Goal: Information Seeking & Learning: Understand process/instructions

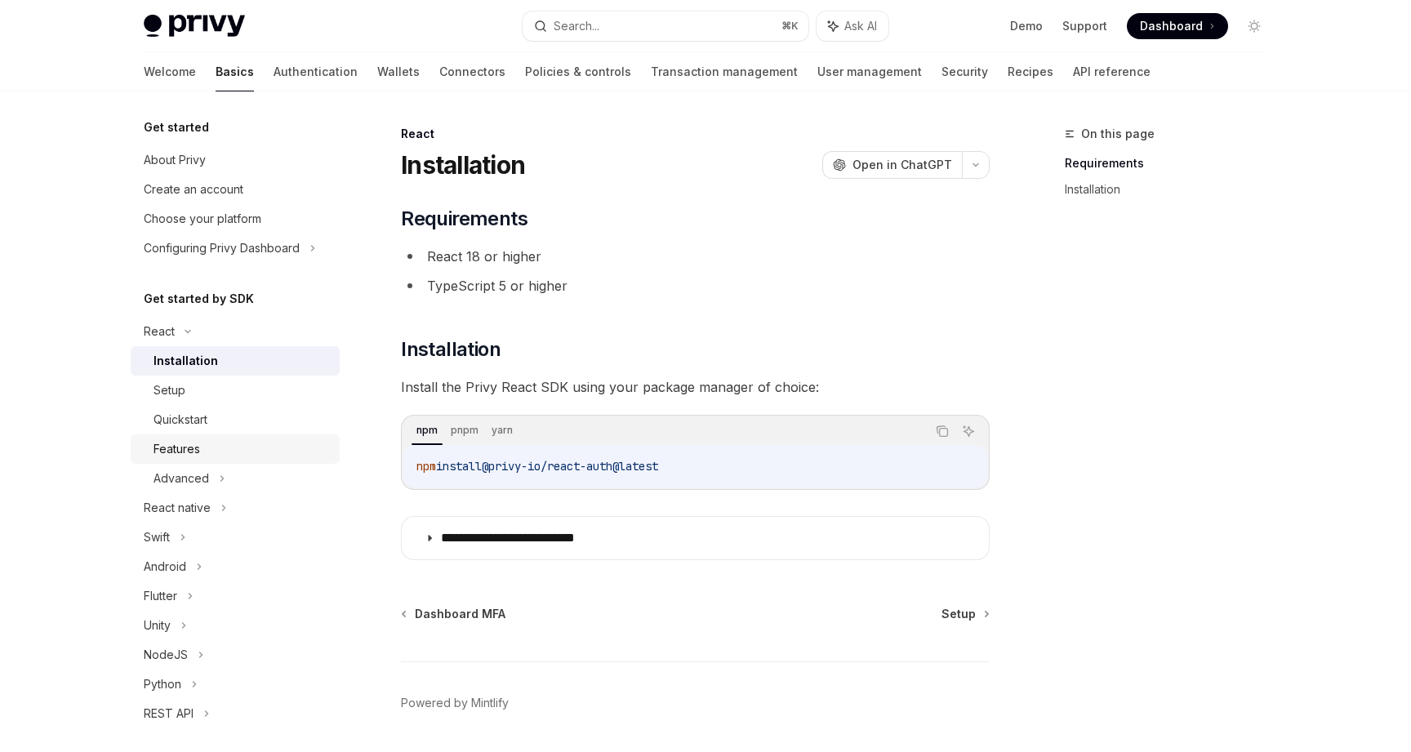
click at [252, 443] on div "Features" at bounding box center [242, 449] width 176 height 20
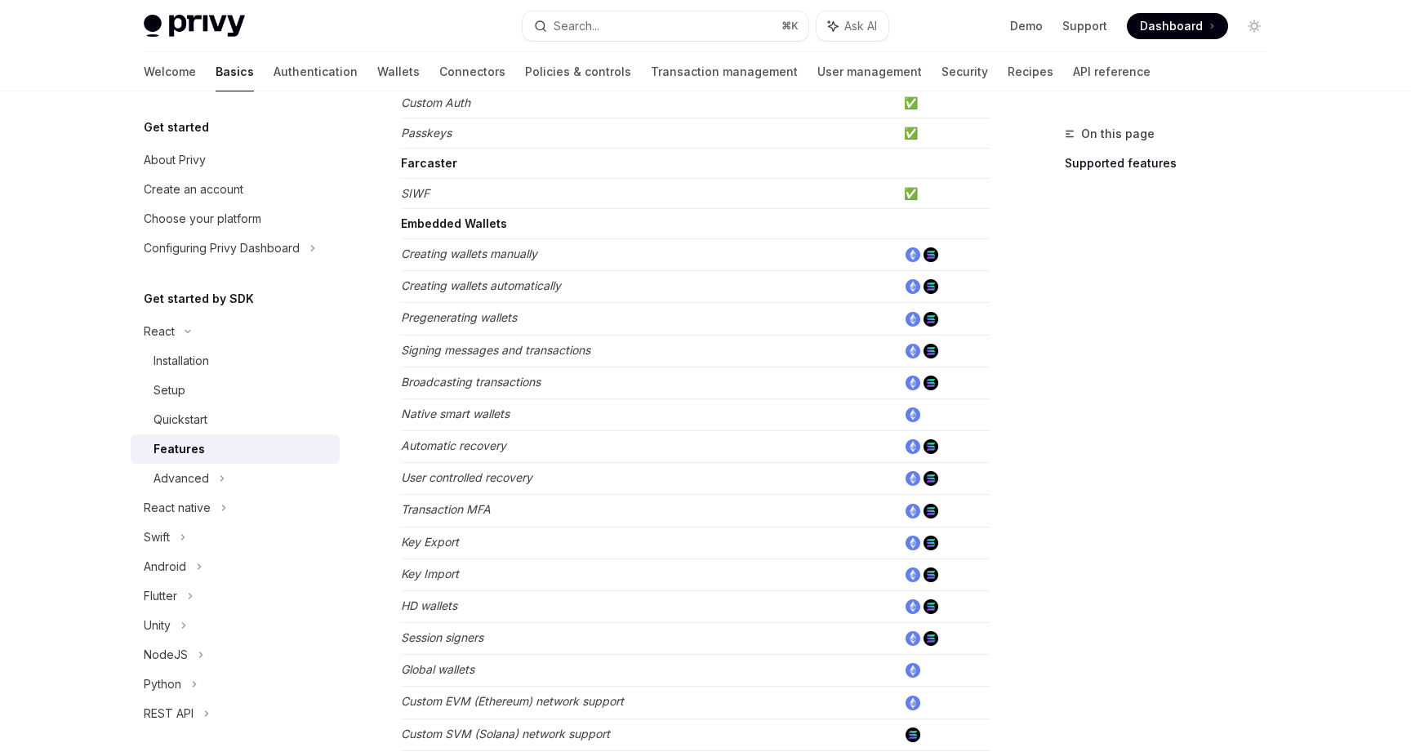
scroll to position [430, 0]
click at [488, 311] on em "Pregenerating wallets" at bounding box center [459, 316] width 116 height 14
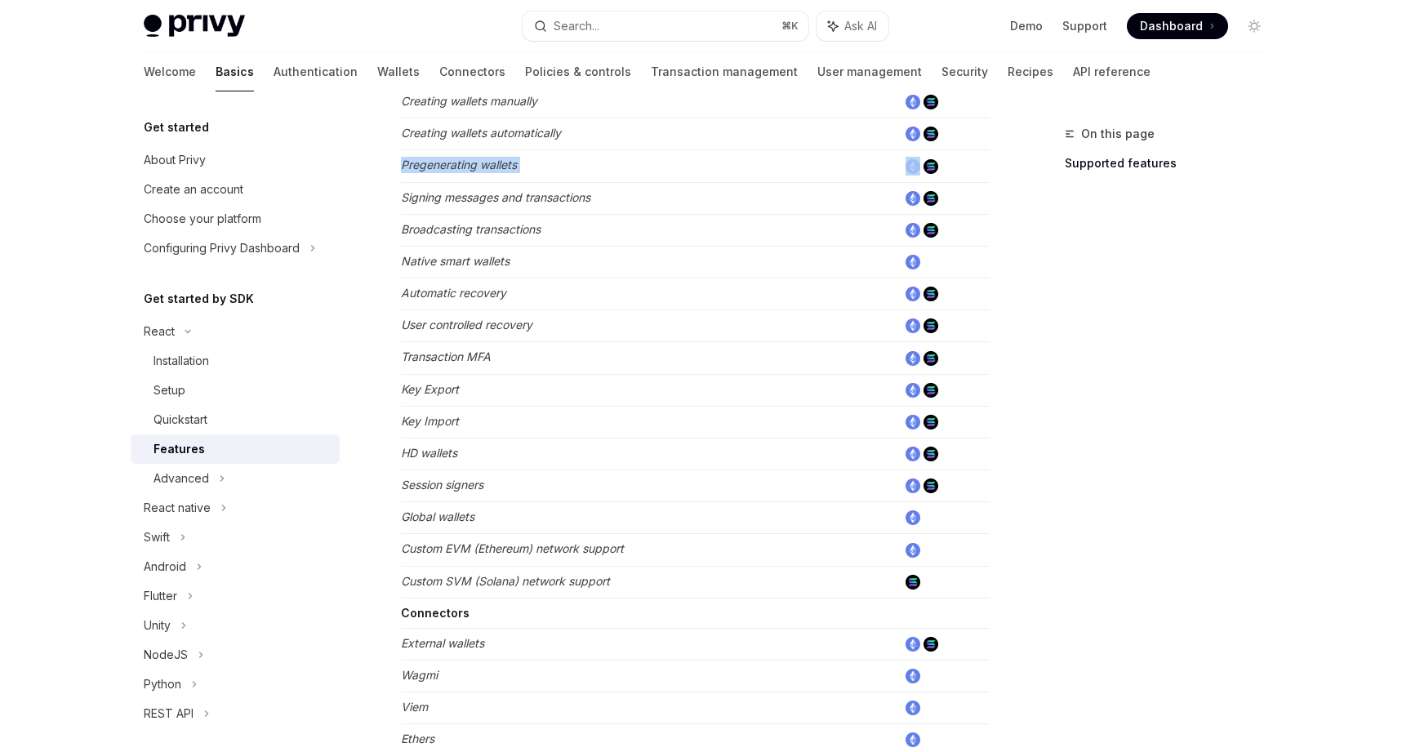
scroll to position [586, 0]
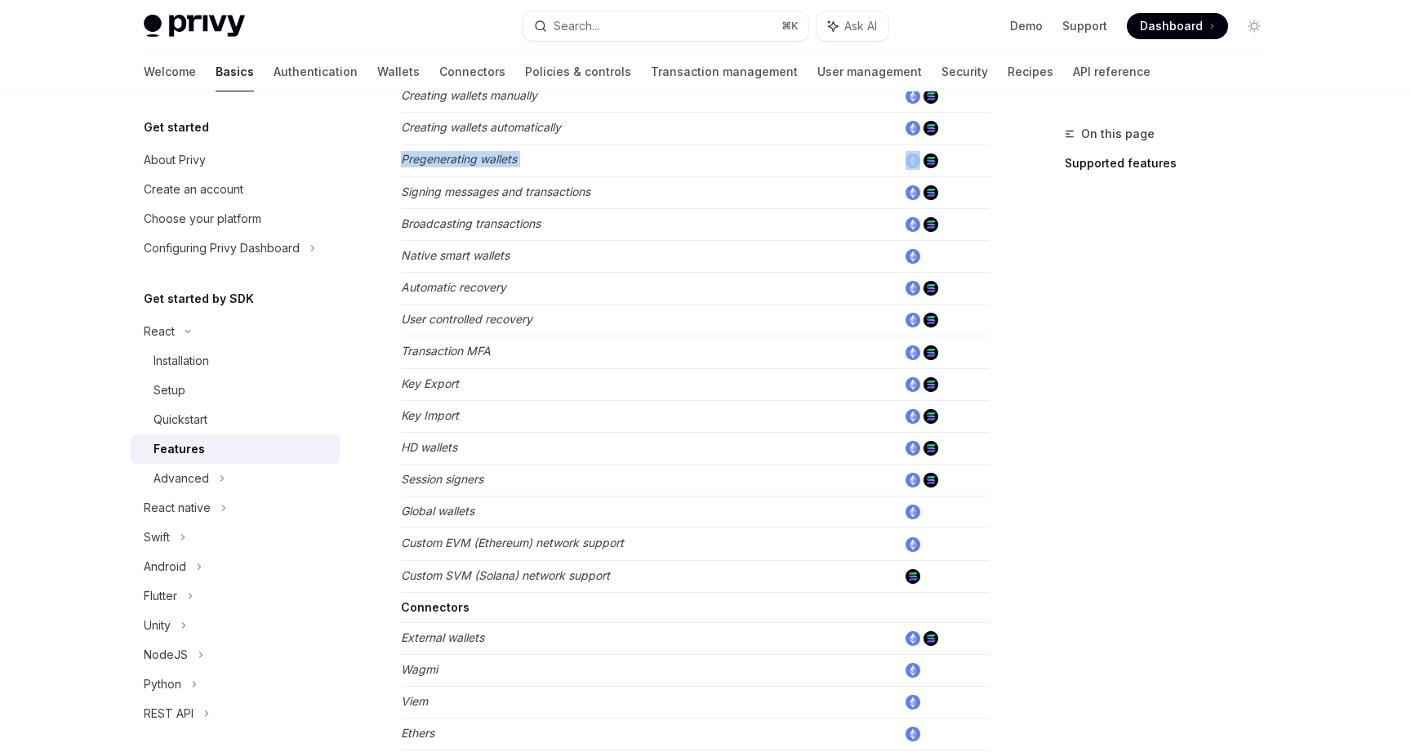
click at [510, 419] on td "Key Import" at bounding box center [649, 416] width 497 height 32
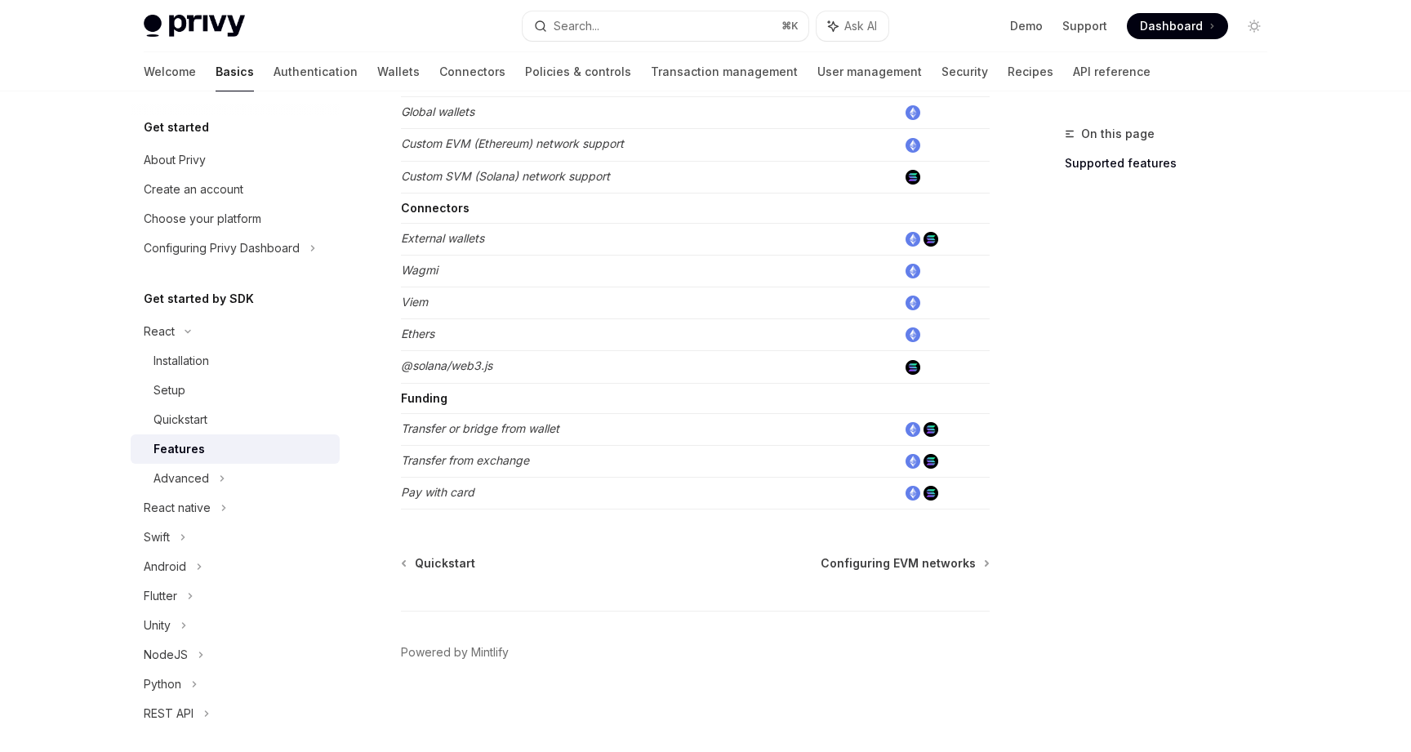
scroll to position [0, 0]
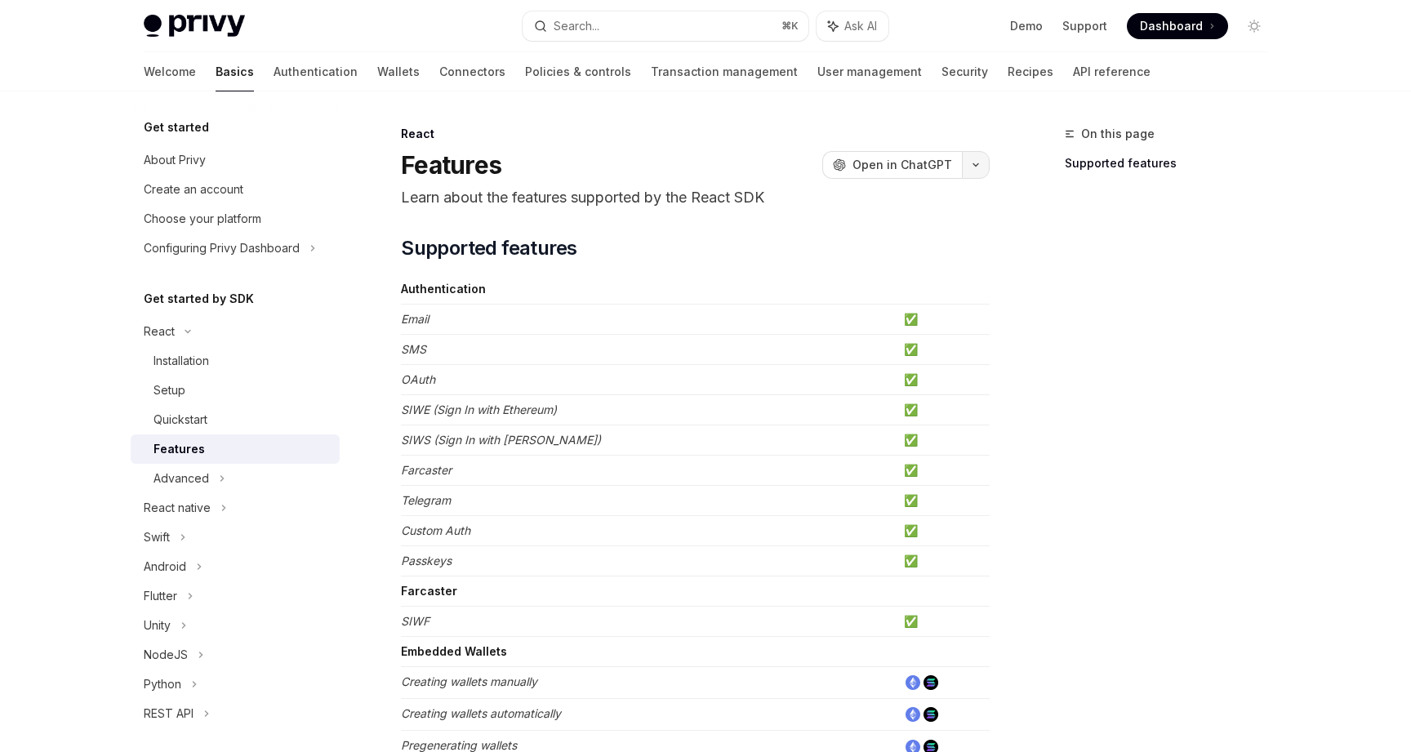
click at [983, 167] on icon "button" at bounding box center [976, 165] width 20 height 7
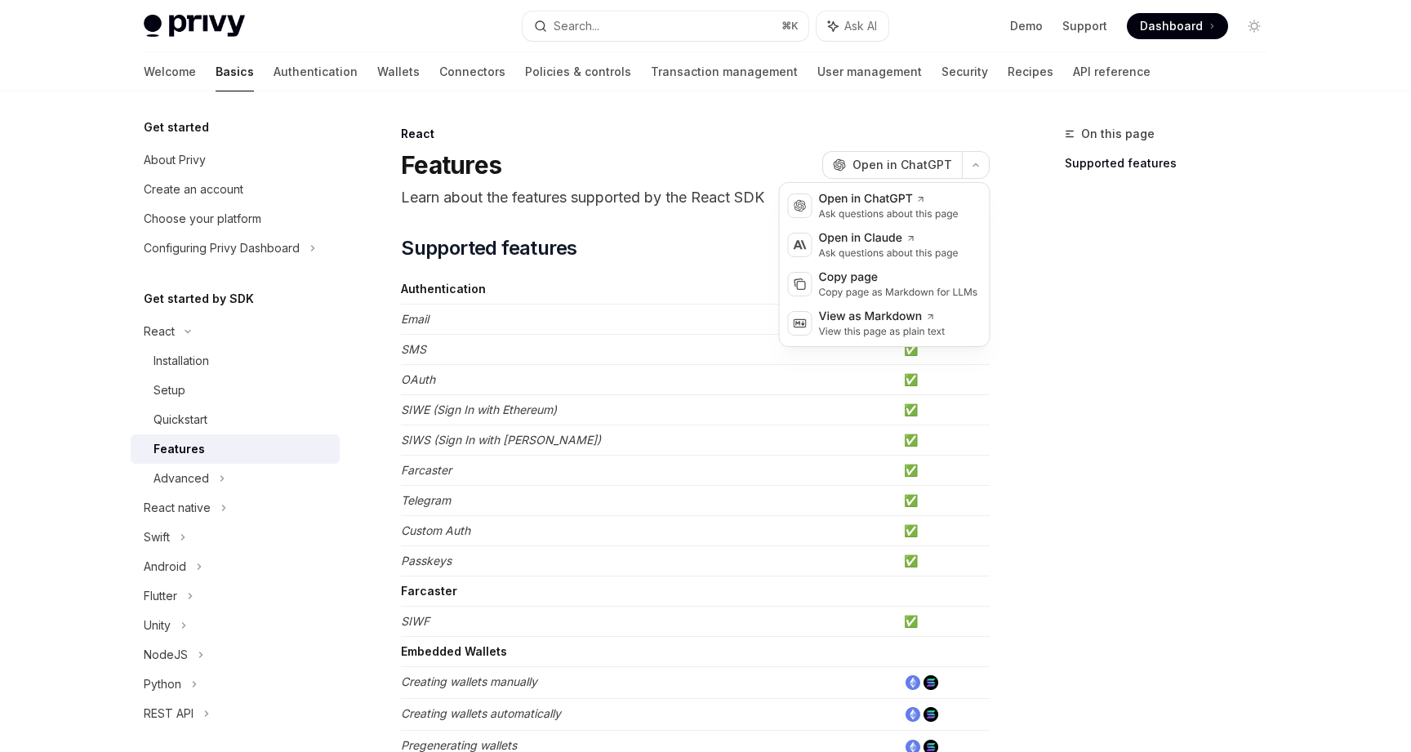
click at [1091, 287] on div "On this page Supported features" at bounding box center [1156, 438] width 248 height 628
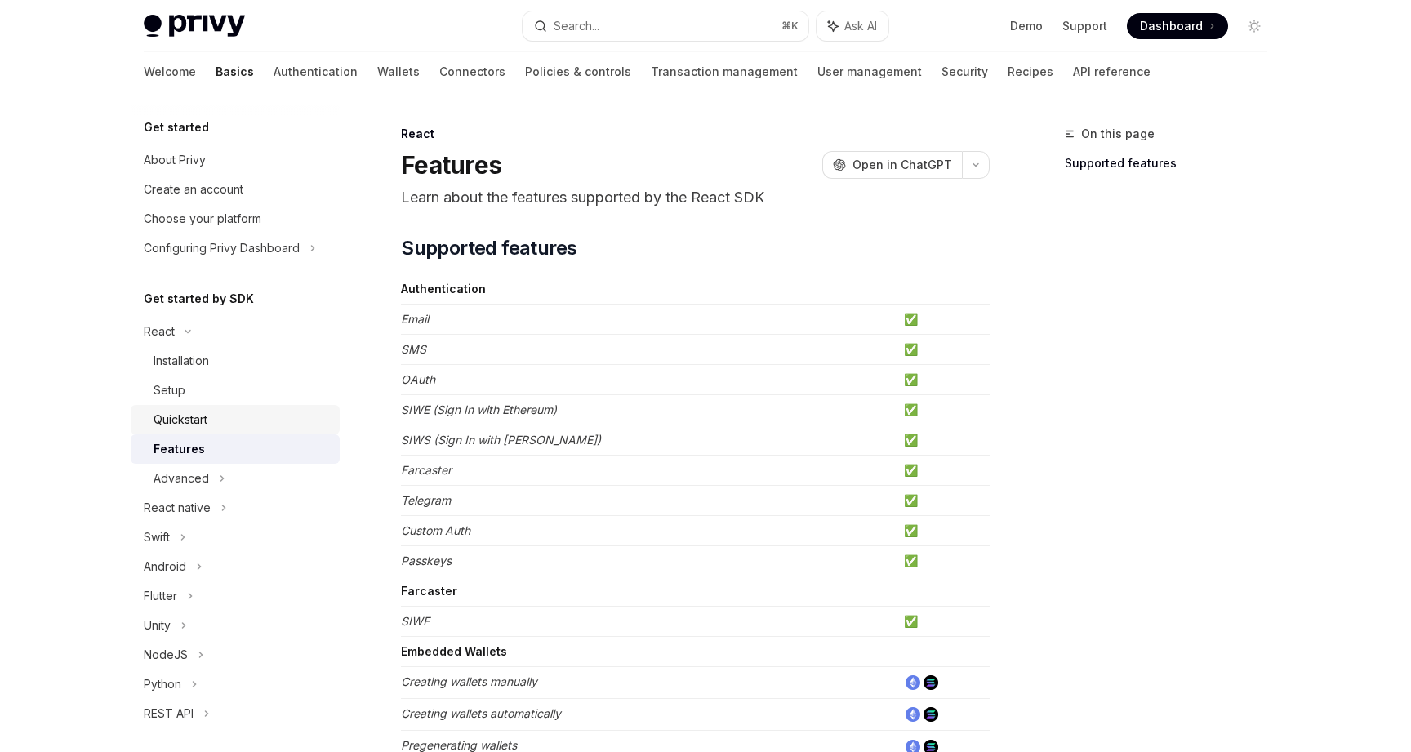
click at [221, 412] on div "Quickstart" at bounding box center [242, 420] width 176 height 20
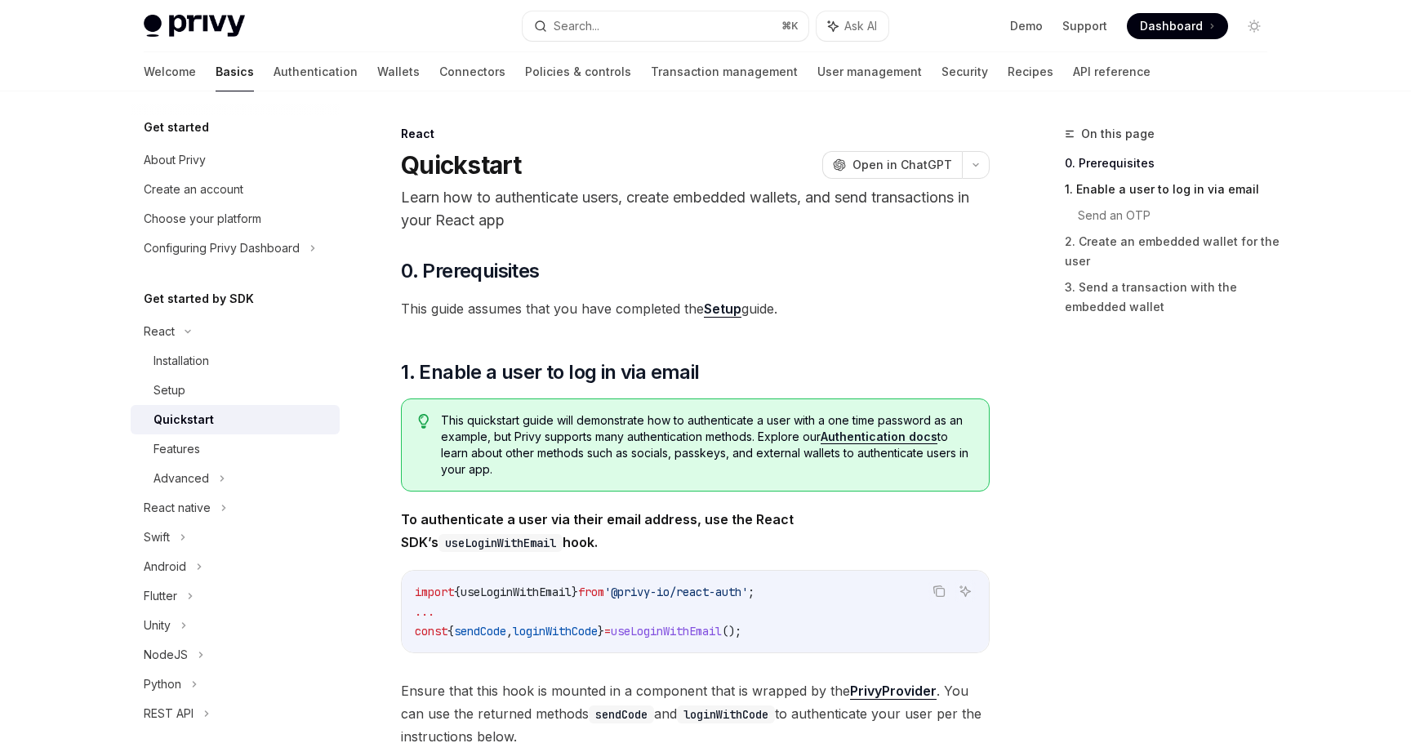
click at [1120, 195] on link "1. Enable a user to log in via email" at bounding box center [1173, 189] width 216 height 26
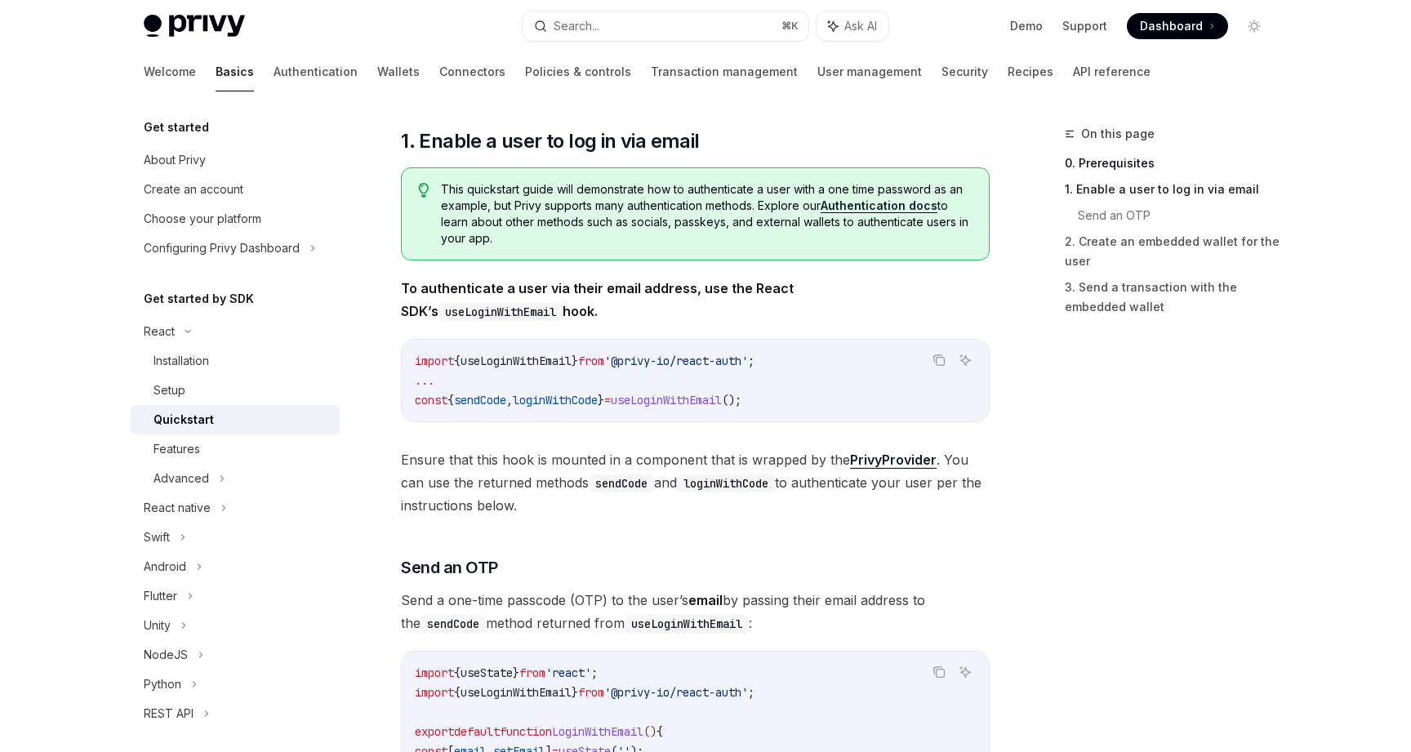
scroll to position [235, 0]
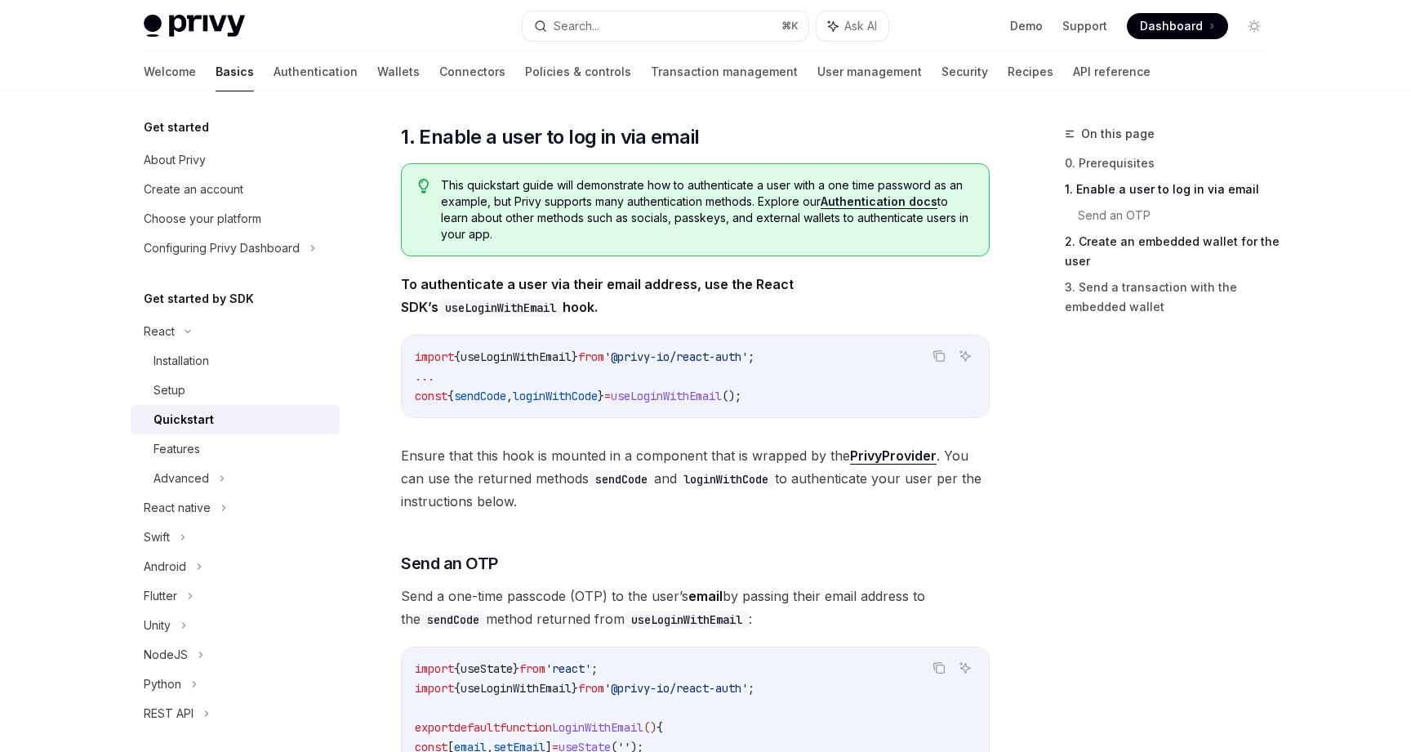
click at [1131, 243] on link "2. Create an embedded wallet for the user" at bounding box center [1173, 252] width 216 height 46
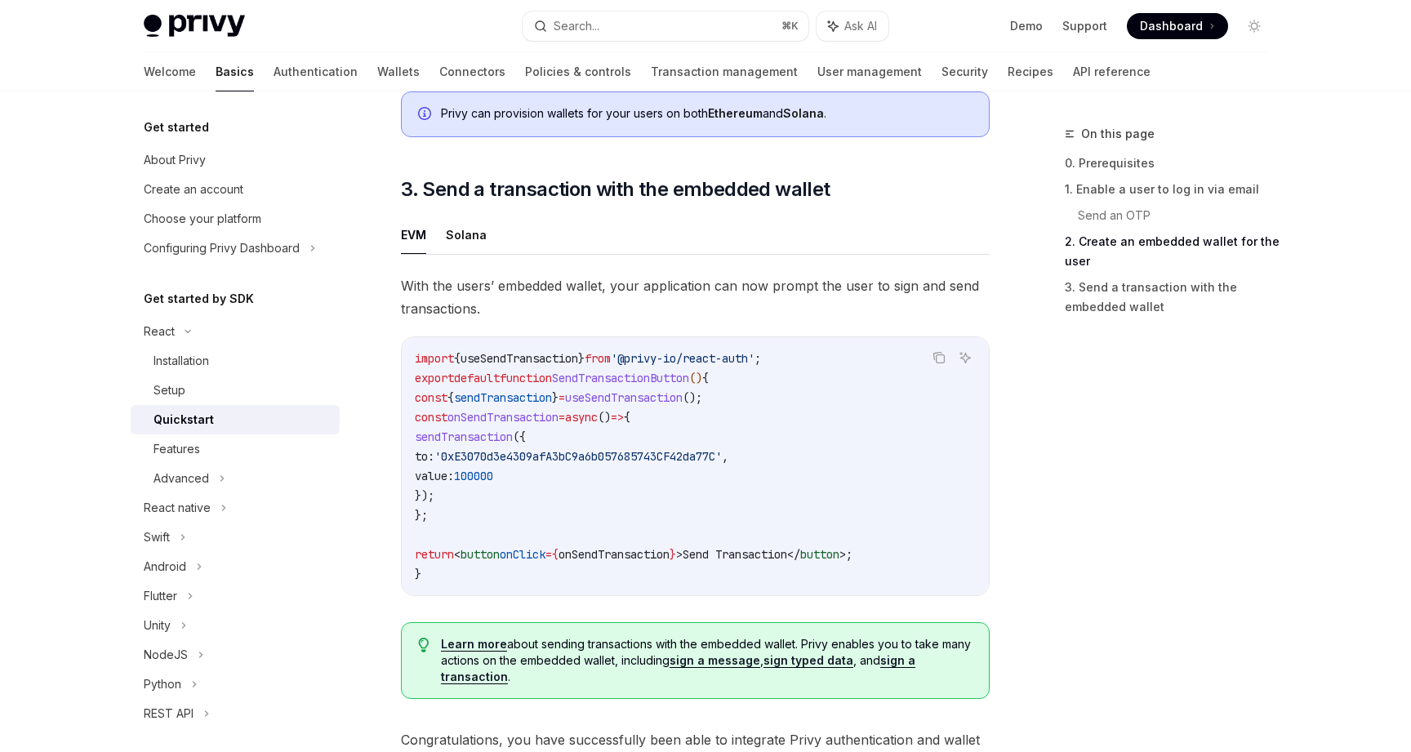
scroll to position [1356, 0]
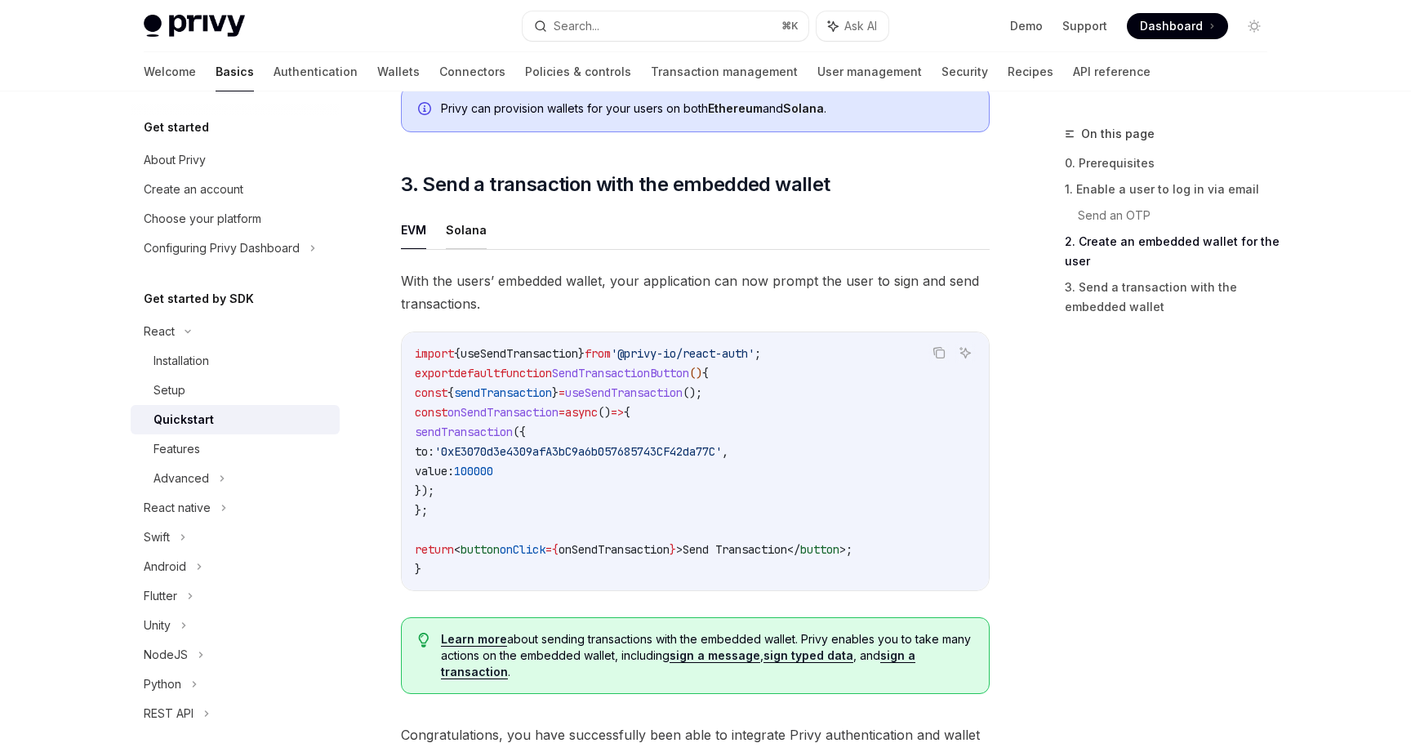
click at [455, 221] on button "Solana" at bounding box center [466, 230] width 41 height 38
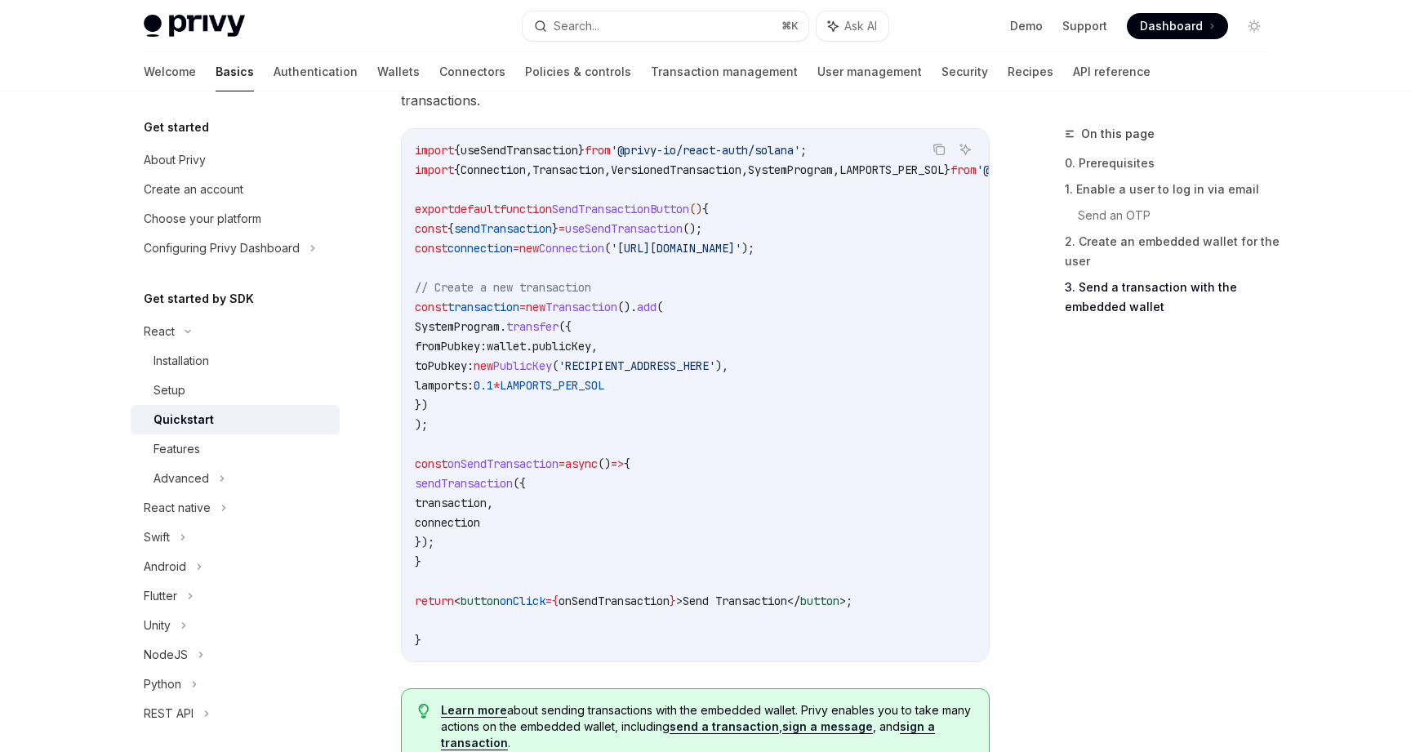
scroll to position [1562, 0]
click at [552, 225] on span "sendTransaction" at bounding box center [503, 226] width 98 height 15
click at [1118, 301] on link "3. Send a transaction with the embedded wallet" at bounding box center [1173, 297] width 216 height 46
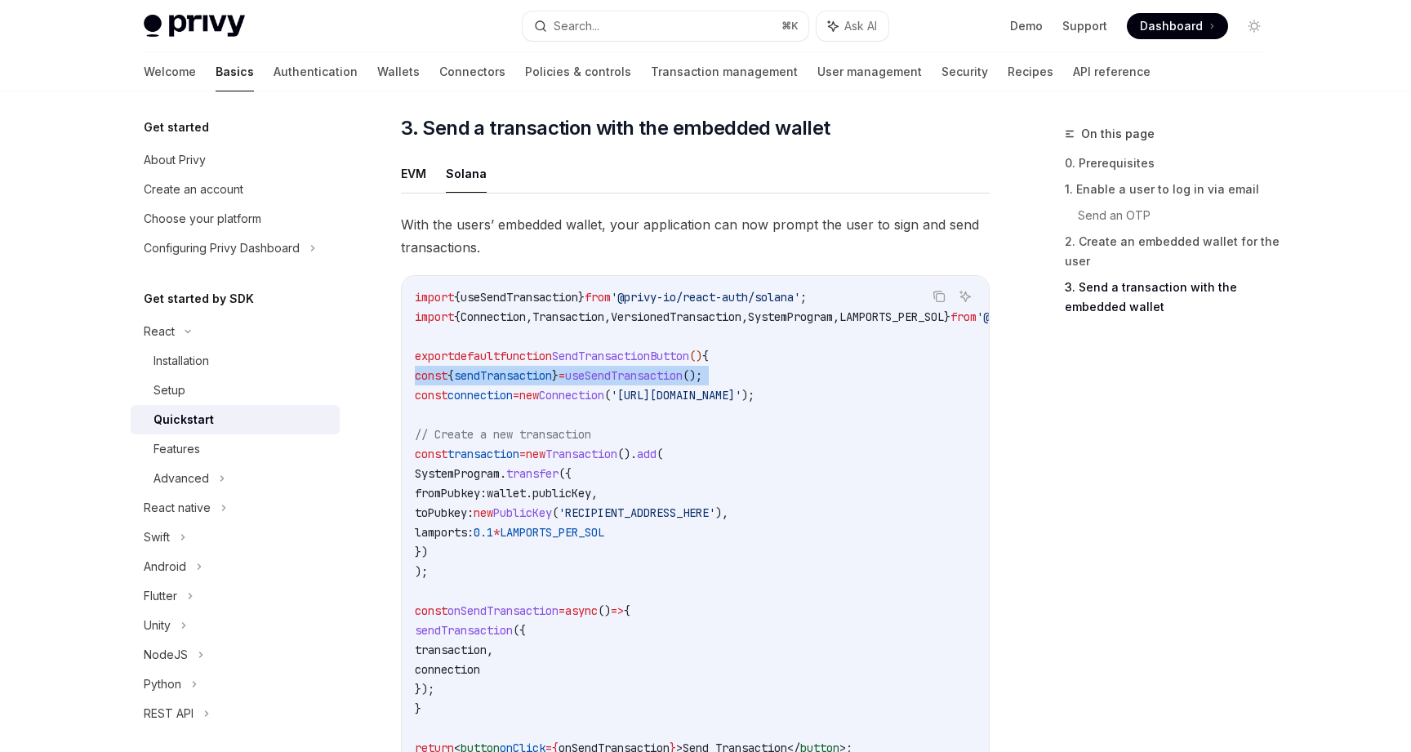
scroll to position [1410, 0]
click at [268, 444] on div "Features" at bounding box center [242, 449] width 176 height 20
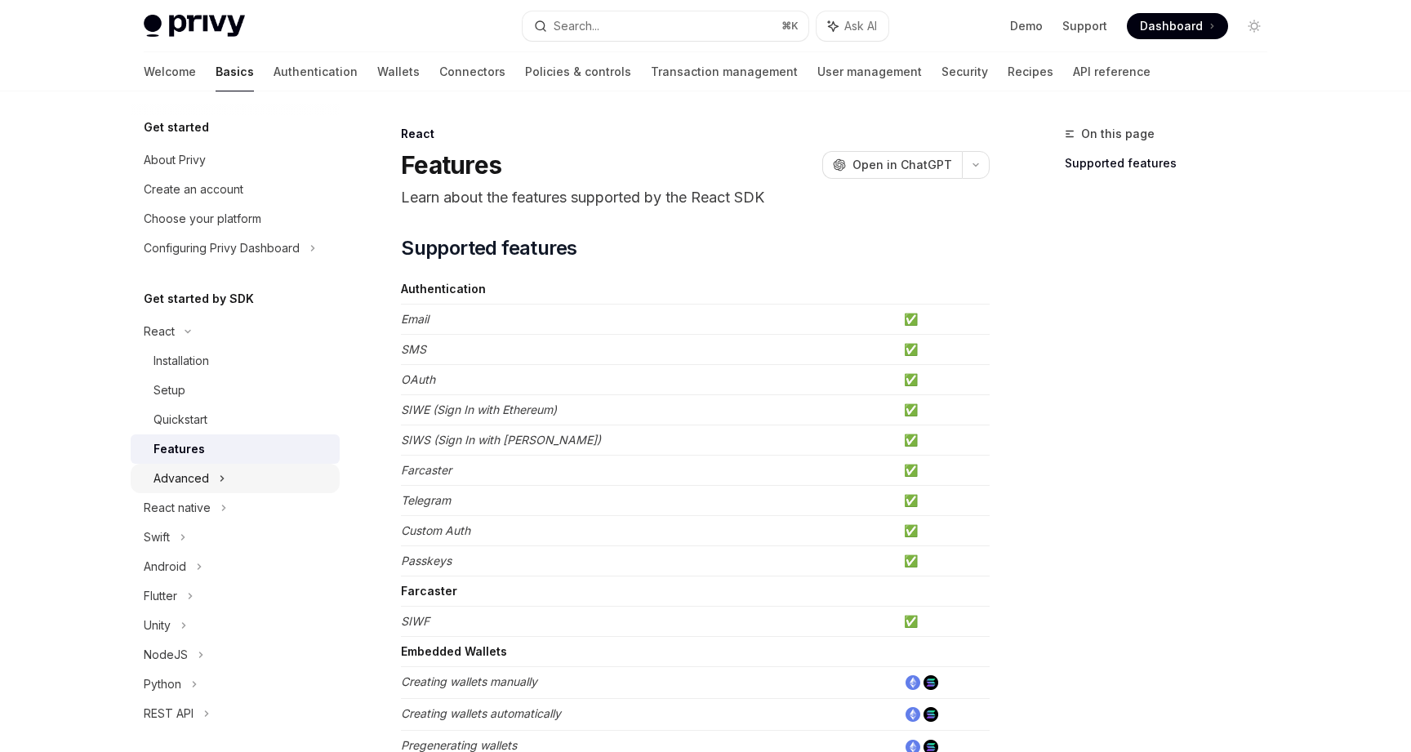
click at [219, 481] on icon at bounding box center [222, 479] width 7 height 20
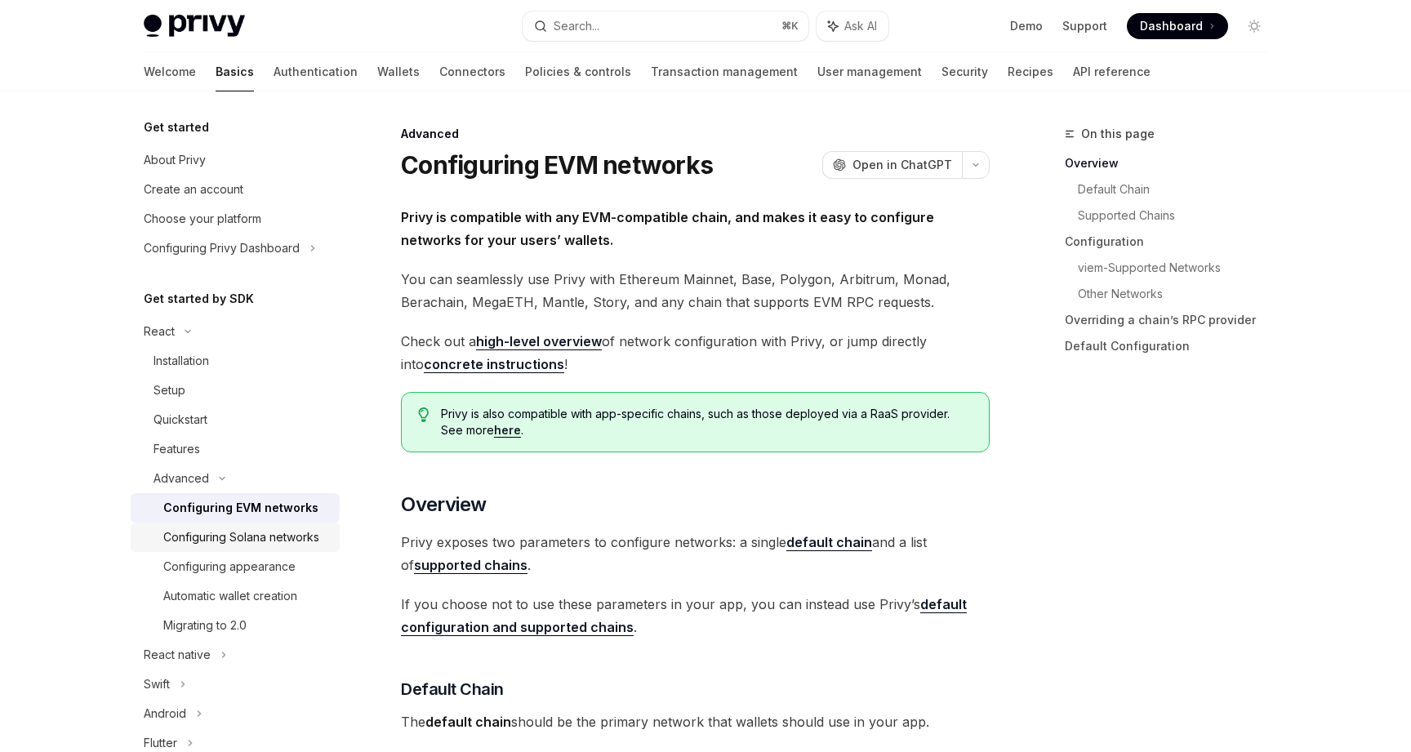
click at [257, 536] on div "Configuring Solana networks" at bounding box center [241, 538] width 156 height 20
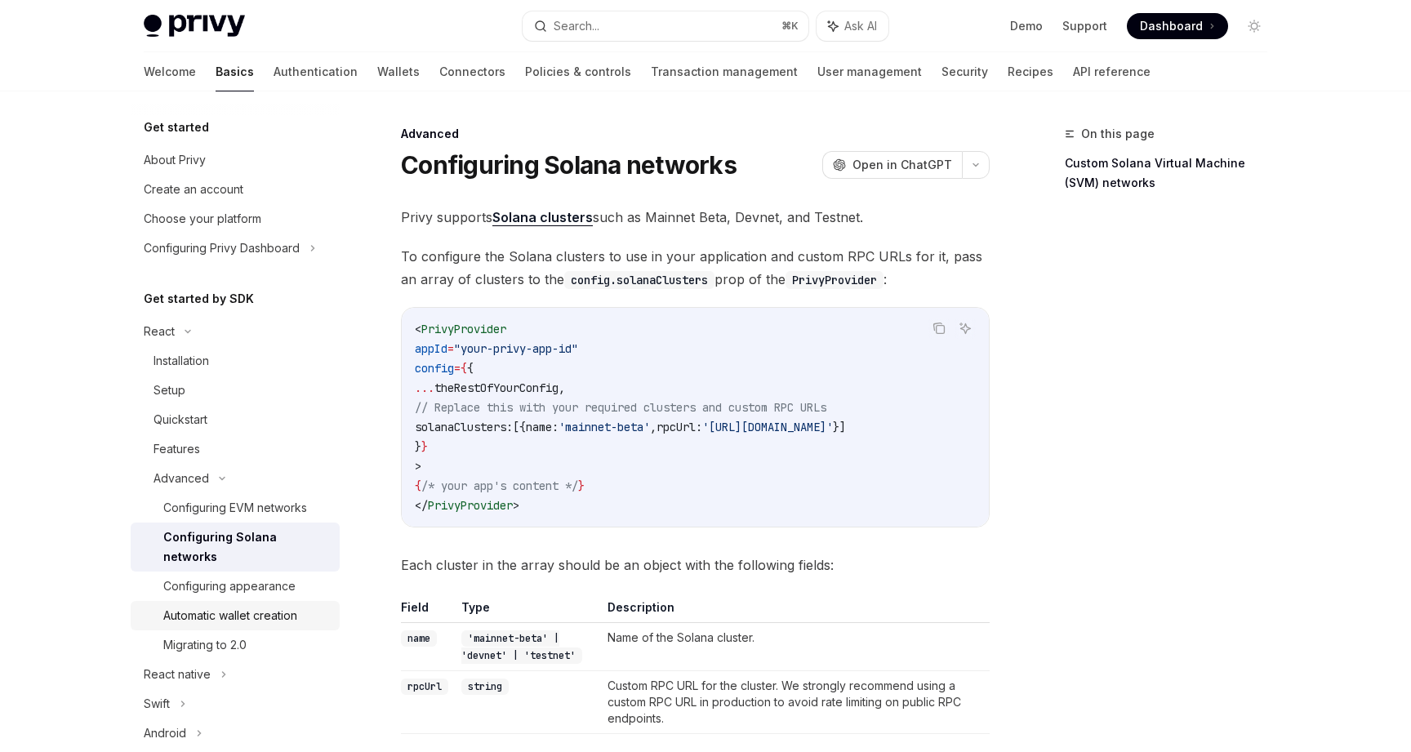
click at [281, 606] on div "Automatic wallet creation" at bounding box center [230, 616] width 134 height 20
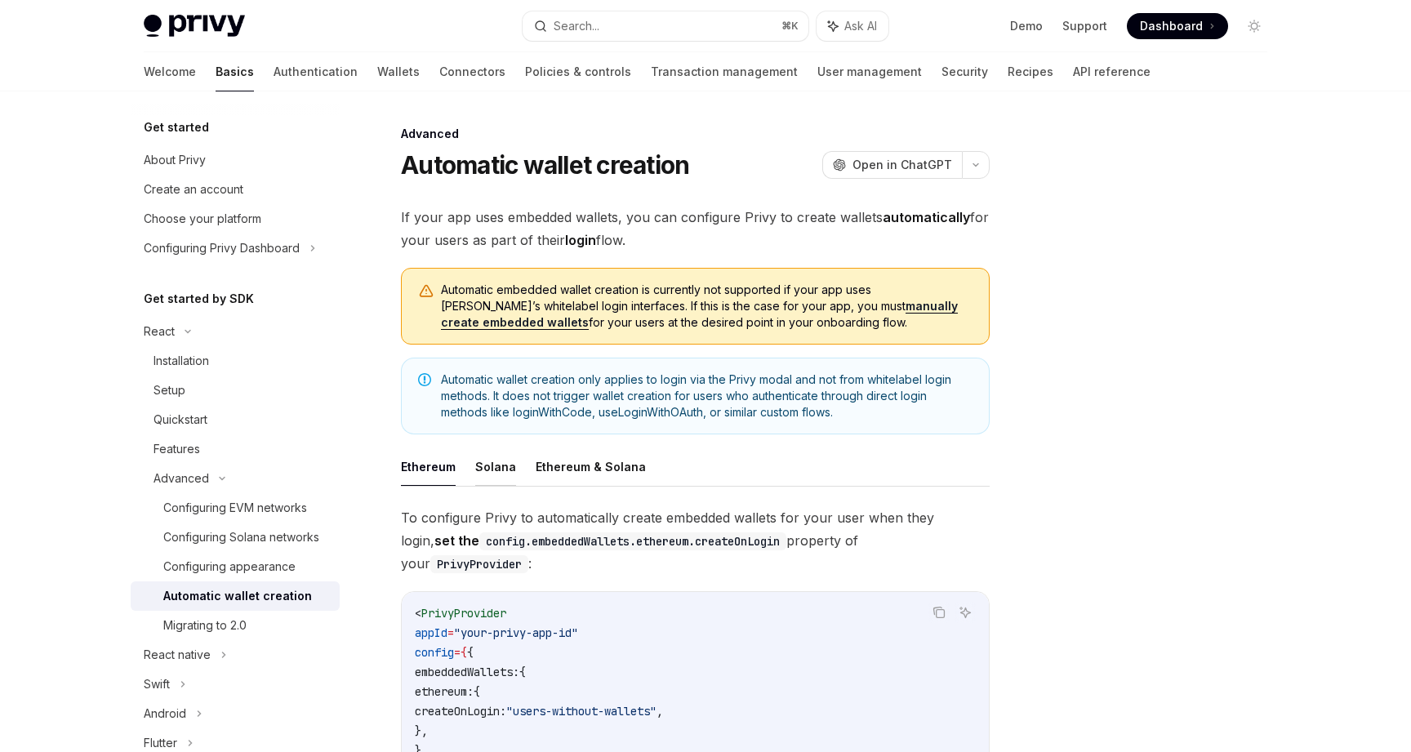
click at [506, 467] on button "Solana" at bounding box center [495, 467] width 41 height 38
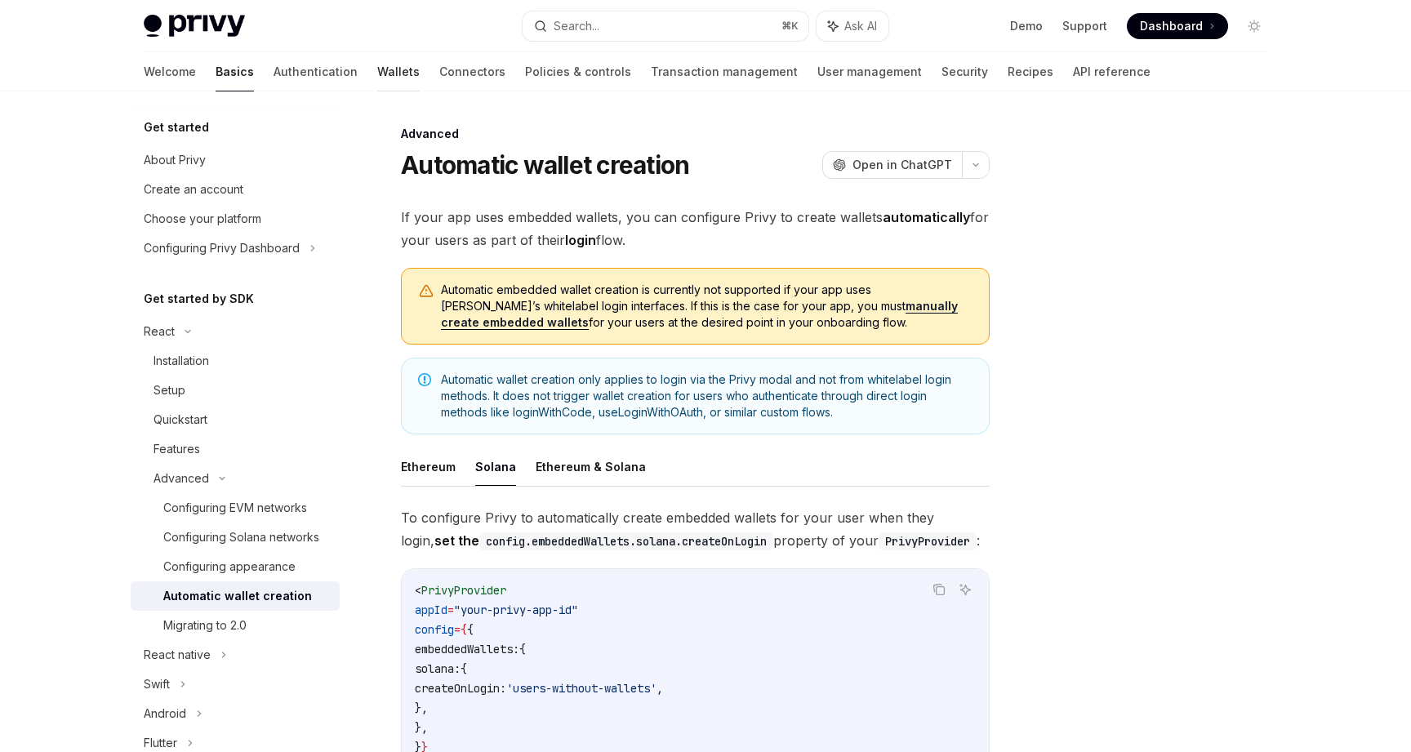
click at [377, 68] on link "Wallets" at bounding box center [398, 71] width 42 height 39
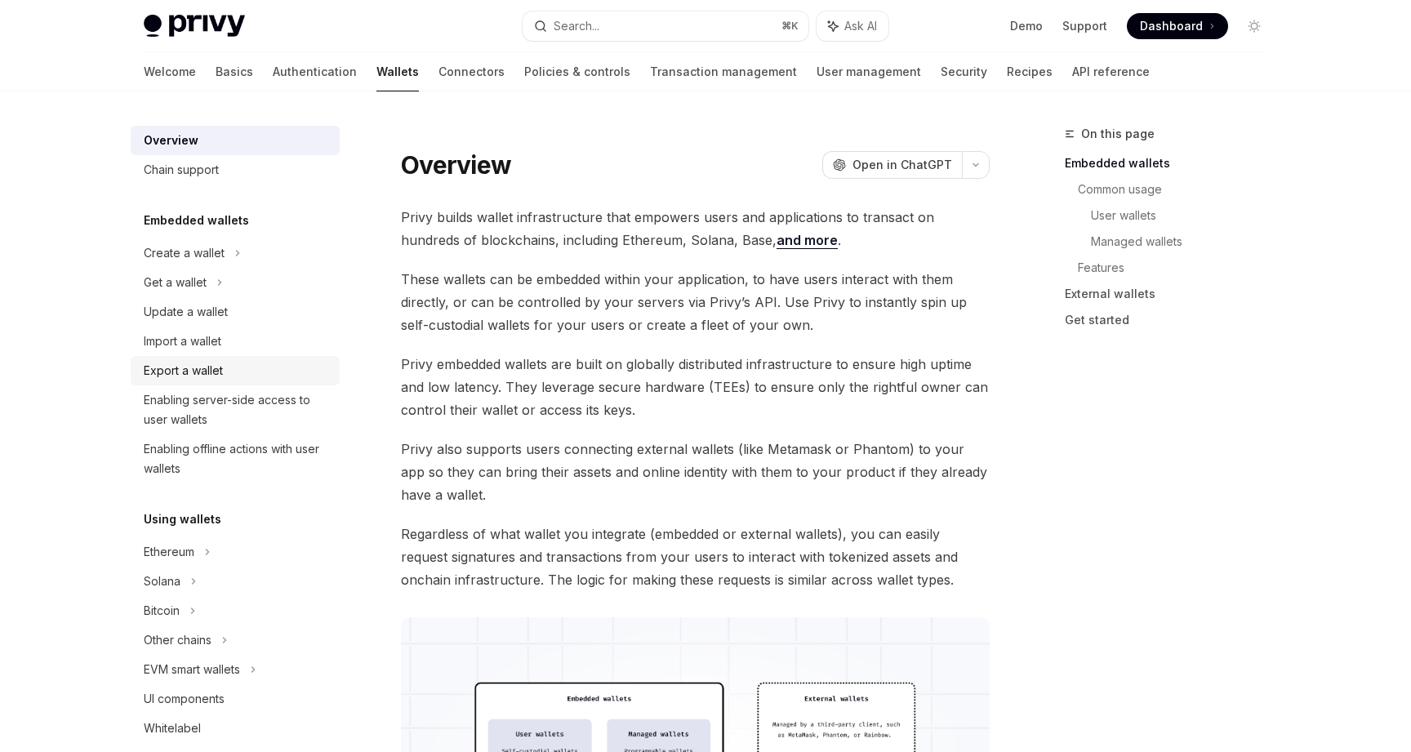
click at [234, 362] on div "Export a wallet" at bounding box center [237, 371] width 186 height 20
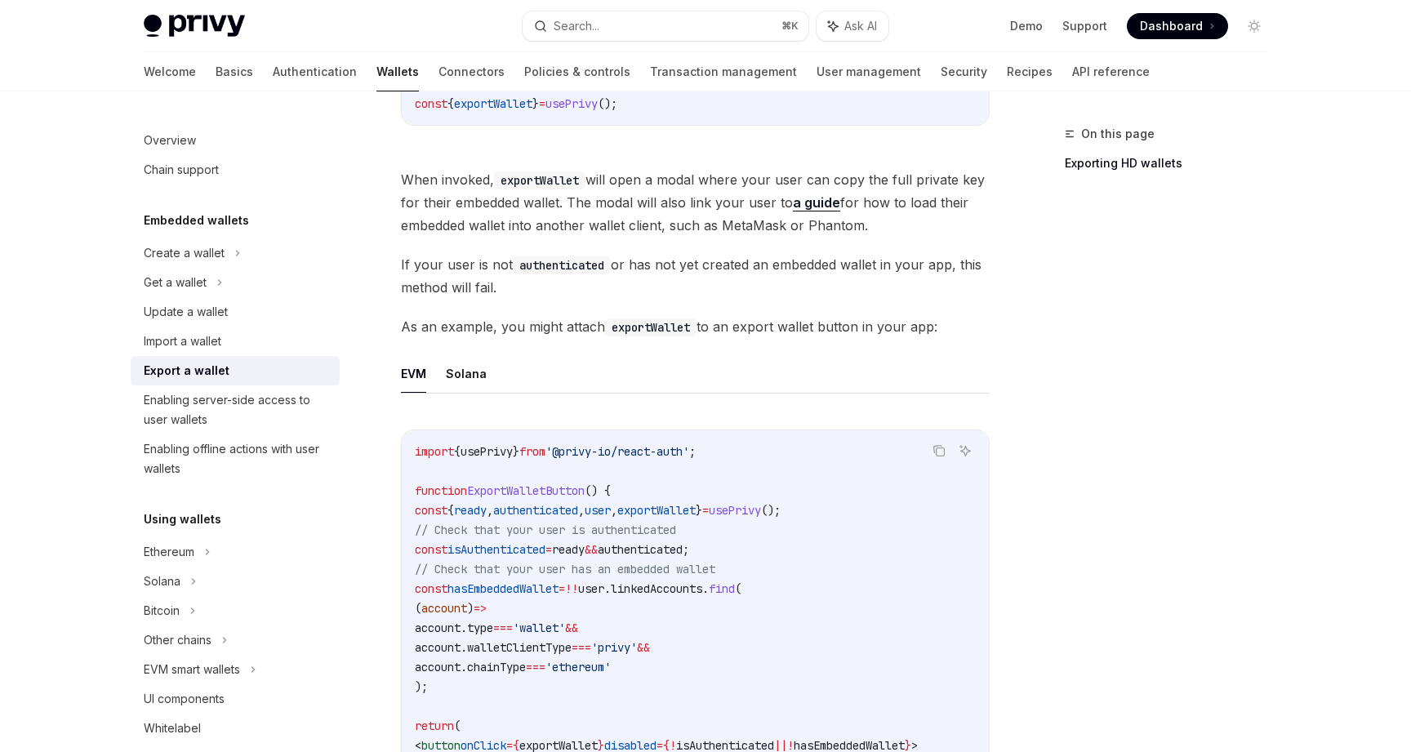
scroll to position [551, 0]
click at [482, 359] on button "Solana" at bounding box center [466, 373] width 41 height 38
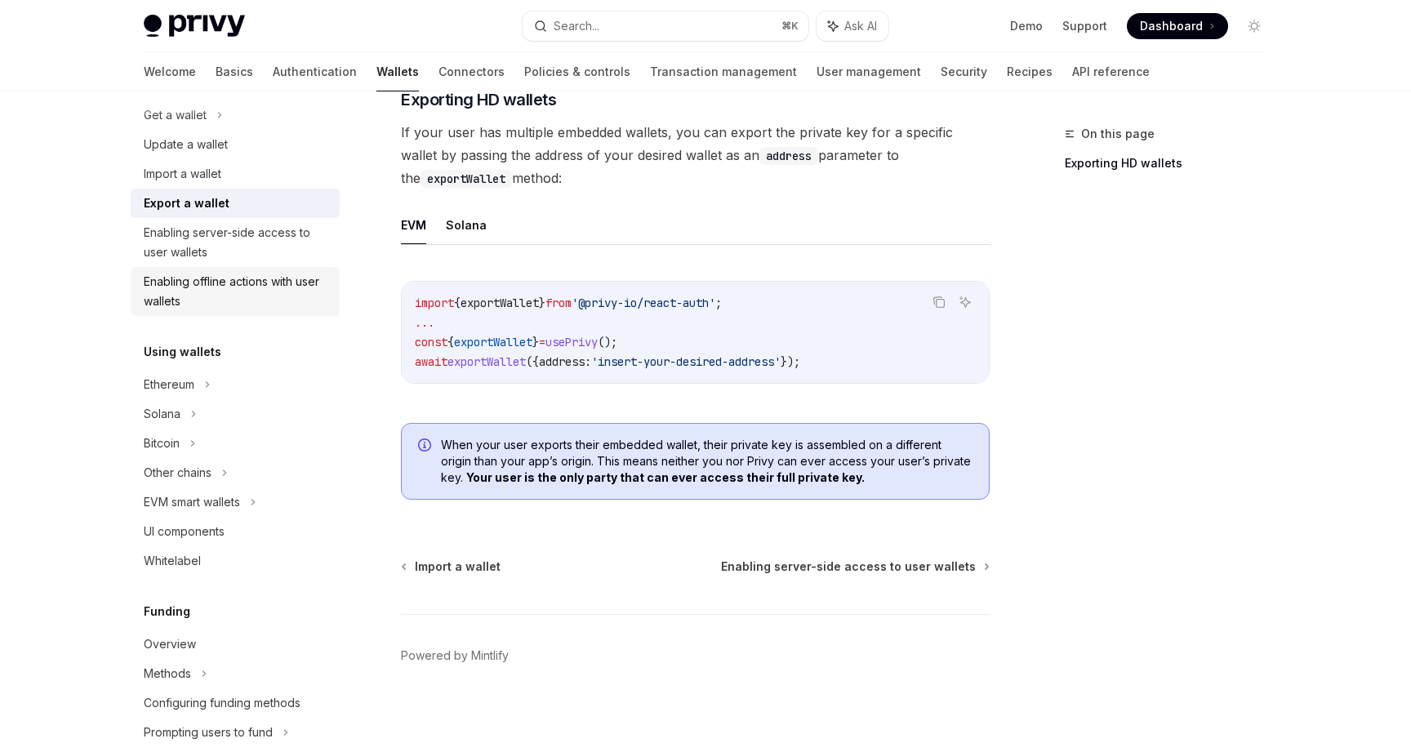
scroll to position [187, 0]
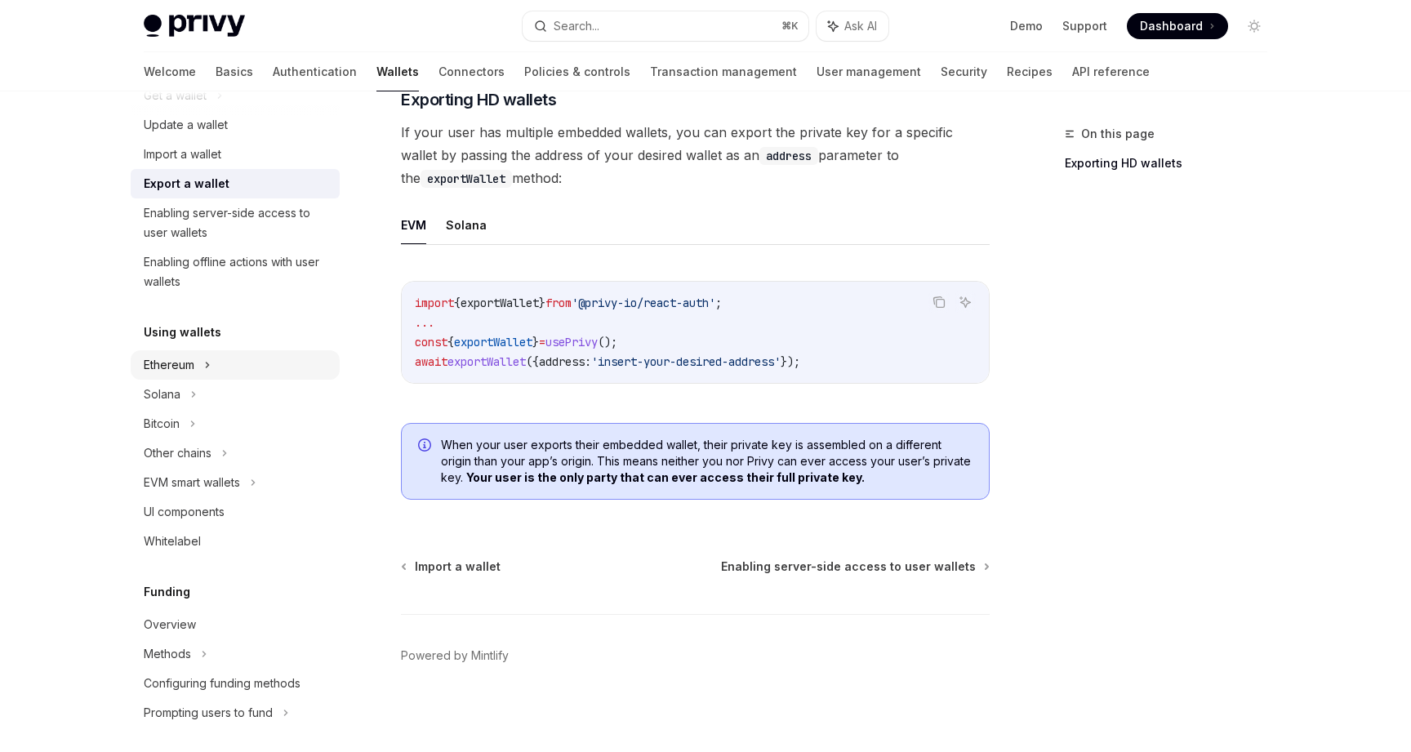
click at [277, 81] on div "Ethereum" at bounding box center [235, 65] width 209 height 29
type textarea "*"
